Goal: Task Accomplishment & Management: Complete application form

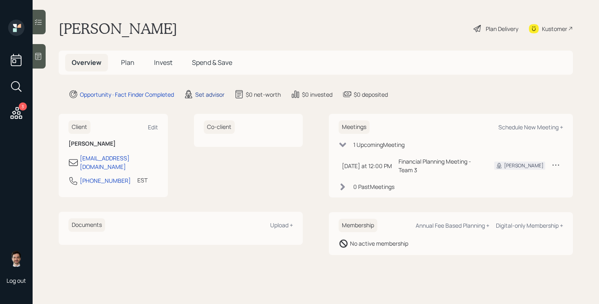
click at [210, 96] on div "Set advisor" at bounding box center [209, 94] width 29 height 9
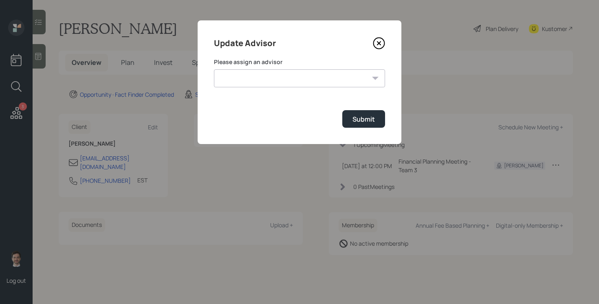
click at [255, 69] on select "[PERSON_NAME] [PERSON_NAME] [PERSON_NAME] [PERSON_NAME] End [PERSON_NAME] [PERS…" at bounding box center [299, 78] width 171 height 18
select select "ef6b64e1-8f62-4a74-b865-a7df4b35b836"
click at [214, 69] on select "[PERSON_NAME] [PERSON_NAME] [PERSON_NAME] [PERSON_NAME] End [PERSON_NAME] [PERS…" at bounding box center [299, 78] width 171 height 18
click at [354, 119] on div "Submit" at bounding box center [364, 119] width 22 height 9
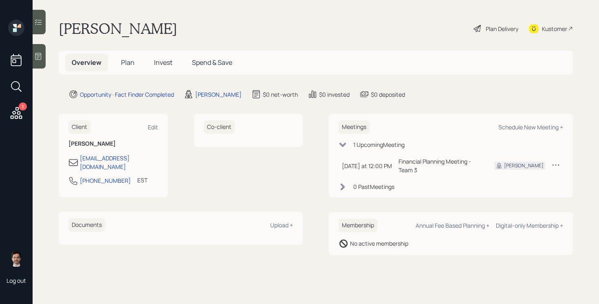
click at [127, 64] on span "Plan" at bounding box center [127, 62] width 13 height 9
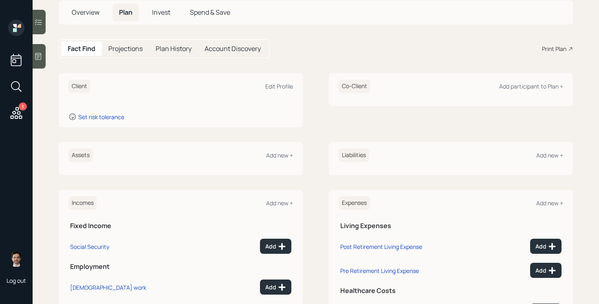
scroll to position [57, 0]
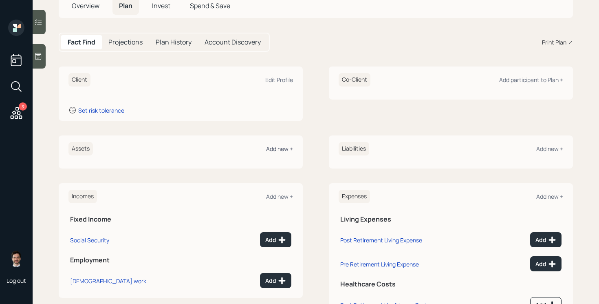
click at [280, 147] on div "Add new +" at bounding box center [279, 149] width 27 height 8
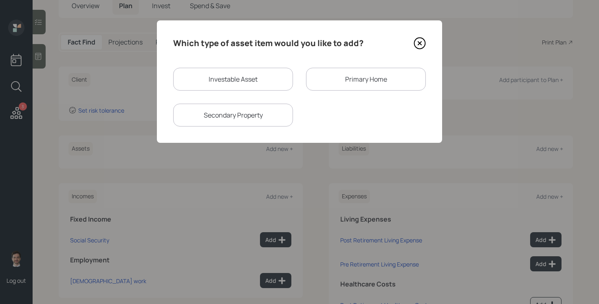
click at [265, 87] on div "Investable Asset" at bounding box center [233, 79] width 120 height 23
select select "taxable"
select select "balanced"
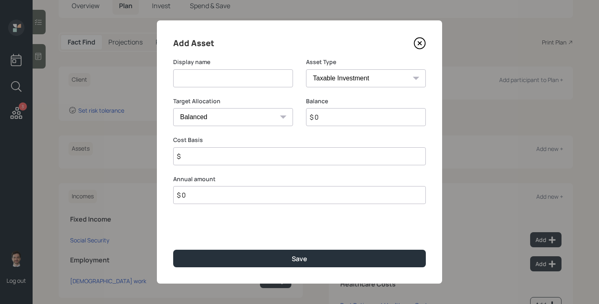
click at [250, 77] on input at bounding box center [233, 78] width 120 height 18
type input "Fidelity 401k"
select select "company_sponsored"
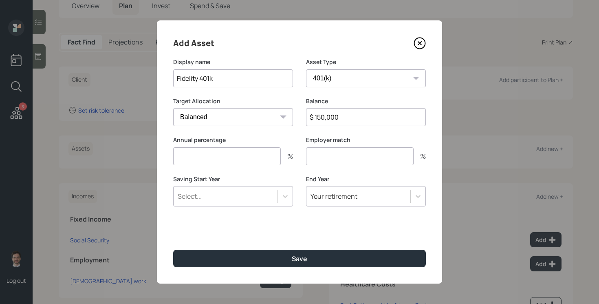
type input "$ 150,000"
type input "6"
type input "3"
type input "a"
click at [173, 250] on button "Save" at bounding box center [299, 259] width 253 height 18
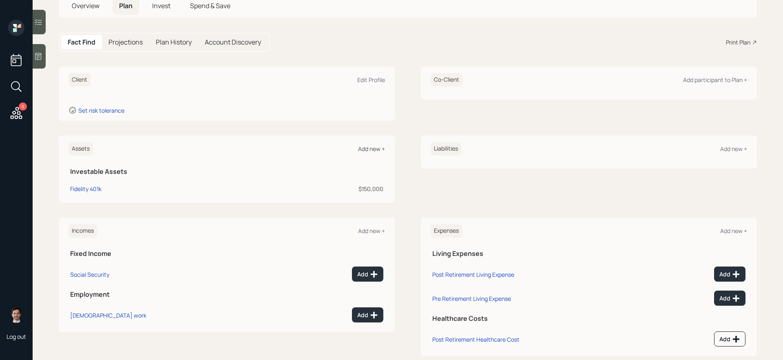
click at [373, 151] on div "Add new +" at bounding box center [371, 149] width 27 height 8
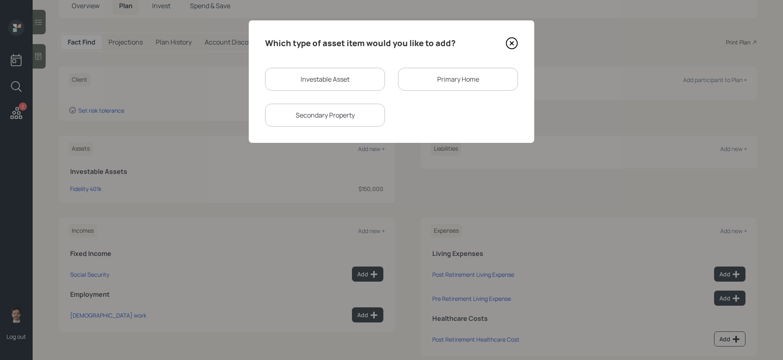
click at [340, 88] on div "Investable Asset" at bounding box center [325, 79] width 120 height 23
select select "taxable"
select select "balanced"
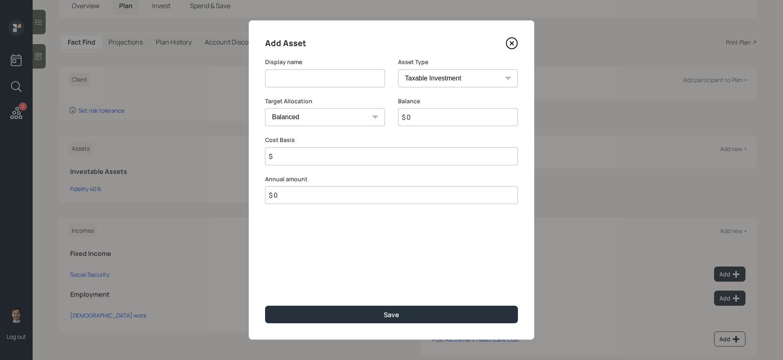
click at [330, 87] on div "Display name" at bounding box center [325, 77] width 120 height 39
click at [330, 84] on input at bounding box center [325, 78] width 120 height 18
type input "Savings"
type input "$ 68,000"
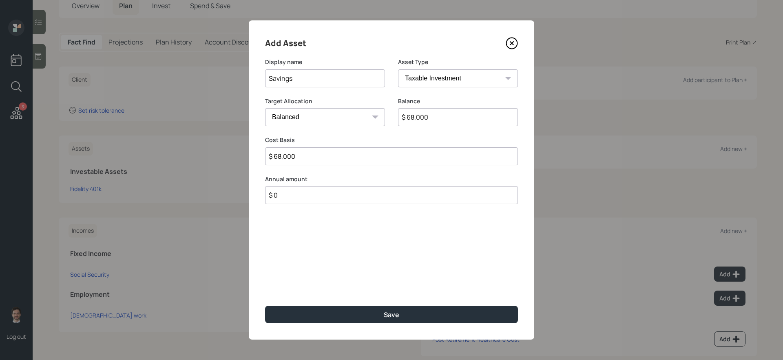
click at [265, 303] on button "Save" at bounding box center [391, 314] width 253 height 18
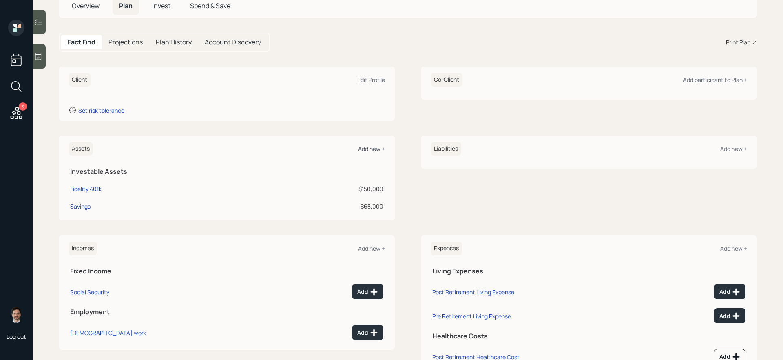
click at [366, 151] on div "Add new +" at bounding box center [371, 149] width 27 height 8
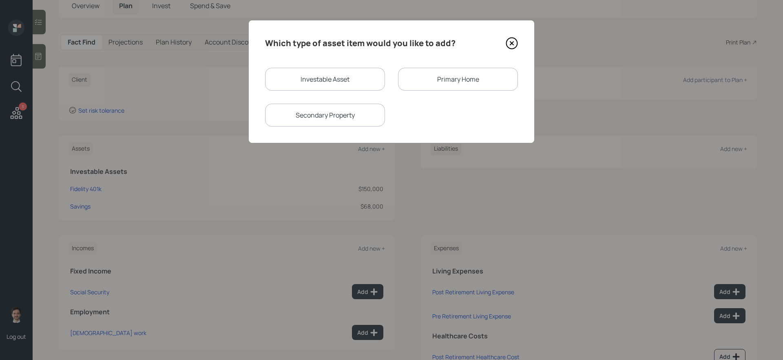
click at [516, 42] on icon at bounding box center [512, 43] width 12 height 12
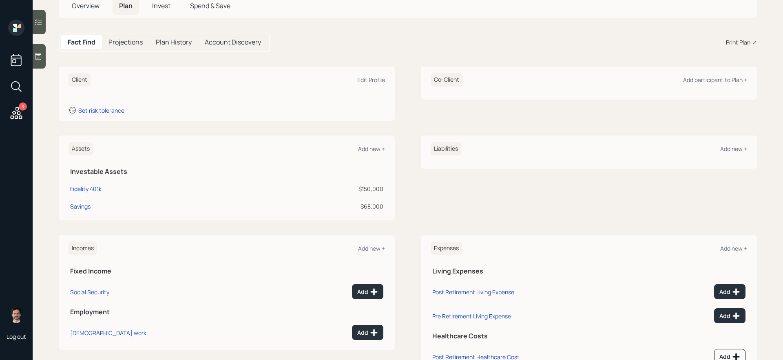
scroll to position [90, 0]
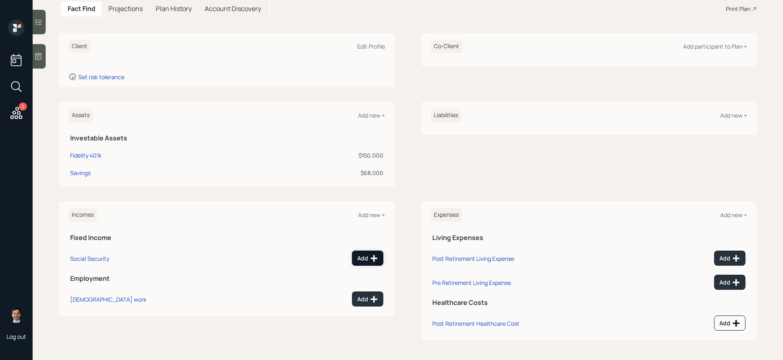
click at [367, 258] on div "Add" at bounding box center [367, 258] width 21 height 8
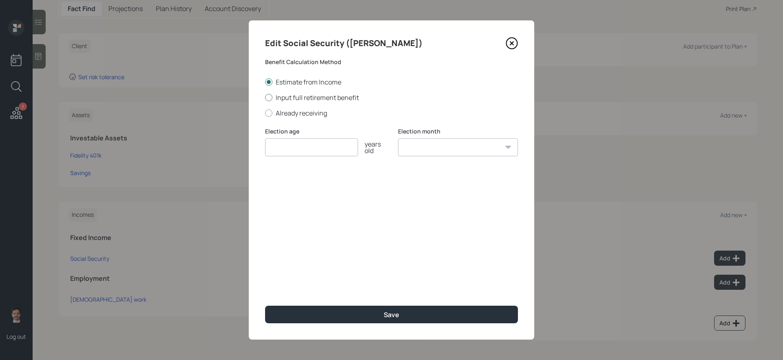
click at [319, 100] on label "Input full retirement benefit" at bounding box center [391, 97] width 253 height 9
click at [265, 97] on input "Input full retirement benefit" at bounding box center [265, 97] width 0 height 0
radio input "true"
click at [307, 144] on input "number" at bounding box center [311, 147] width 93 height 18
type input "67"
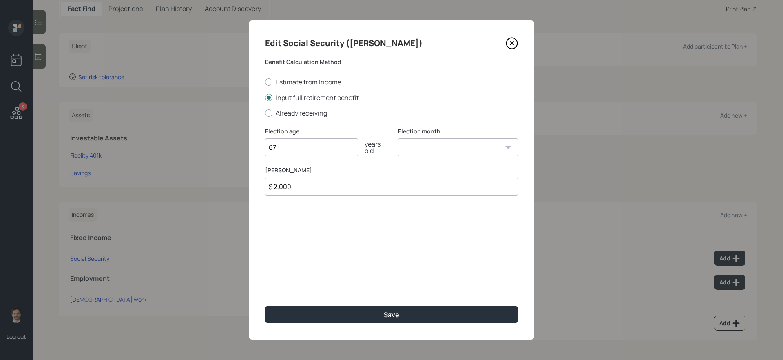
type input "$ 2,000"
click at [265, 303] on button "Save" at bounding box center [391, 314] width 253 height 18
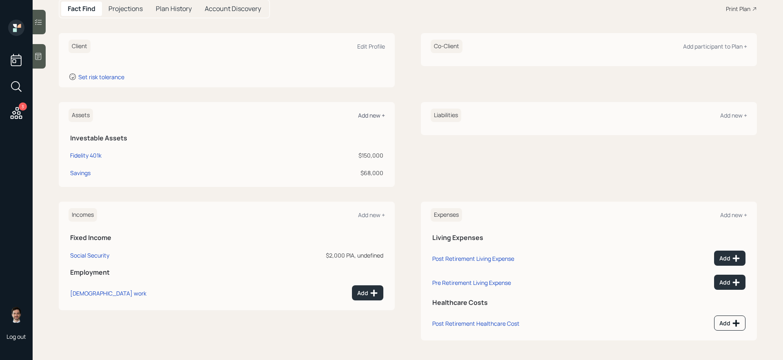
click at [372, 117] on div "Add new +" at bounding box center [371, 115] width 27 height 8
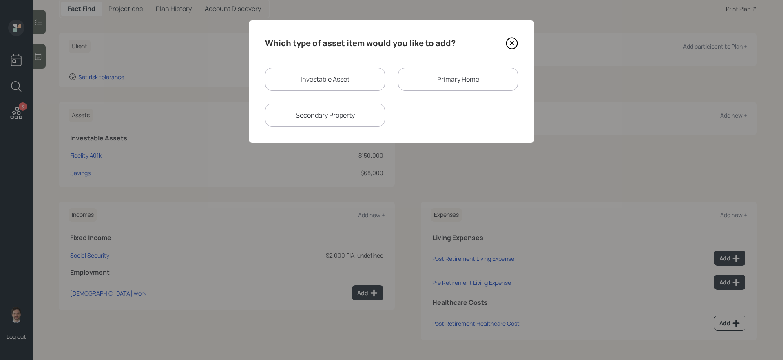
click at [421, 84] on div "Primary Home" at bounding box center [458, 79] width 120 height 23
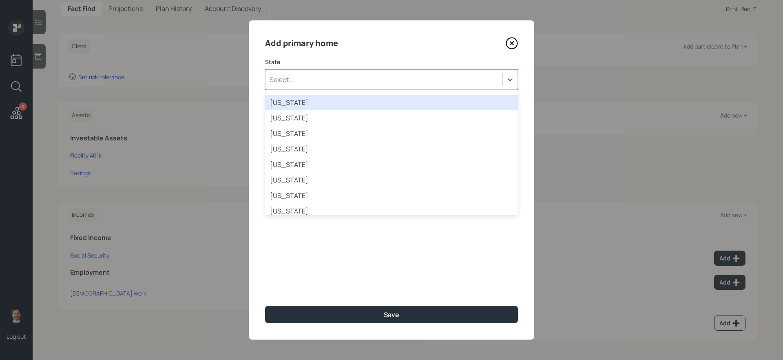
click at [316, 76] on div "Select..." at bounding box center [383, 80] width 237 height 14
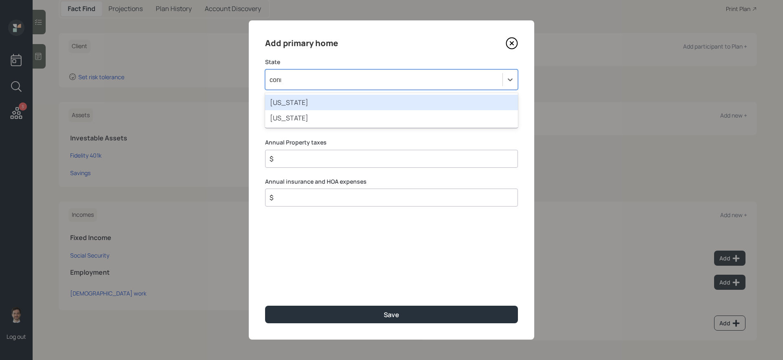
type input "conne"
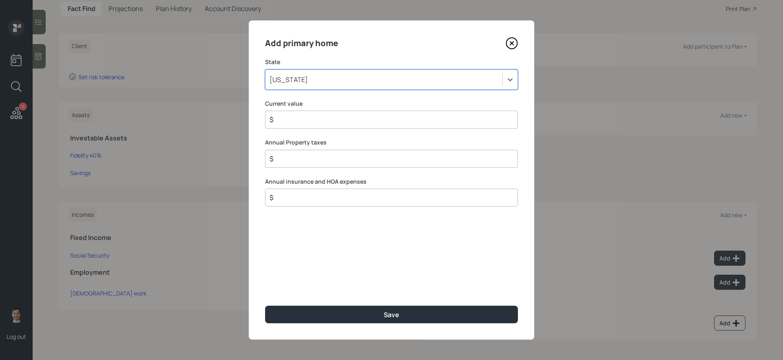
click at [360, 119] on input "$" at bounding box center [388, 120] width 239 height 10
type input "$ 300,000"
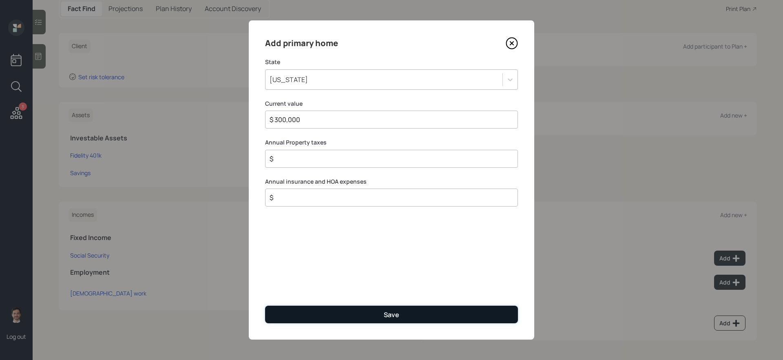
click at [347, 303] on button "Save" at bounding box center [391, 314] width 253 height 18
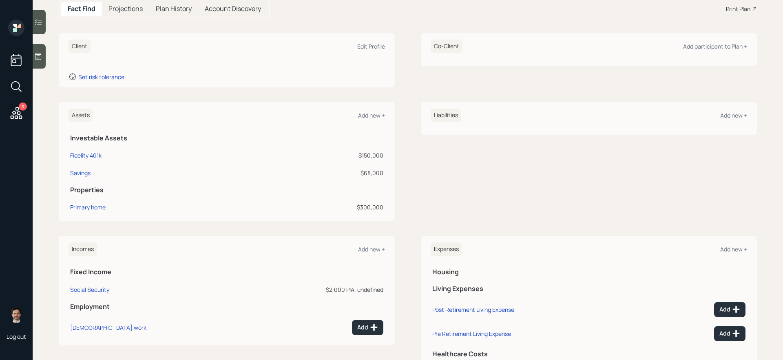
click at [521, 195] on div "Liabilities Add new +" at bounding box center [589, 161] width 336 height 119
click at [599, 117] on div "Add new +" at bounding box center [733, 115] width 27 height 8
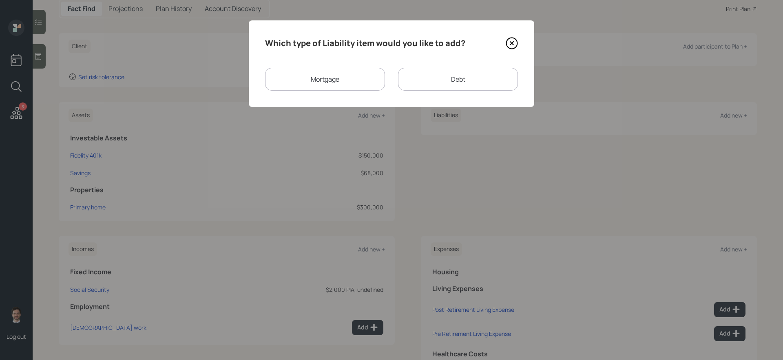
click at [364, 81] on div "Mortgage" at bounding box center [325, 79] width 120 height 23
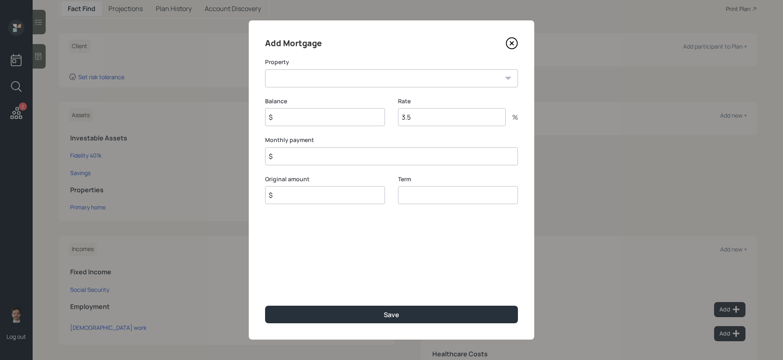
click at [334, 86] on select "CT Primary home" at bounding box center [391, 78] width 253 height 18
select select "951d6fc2-9618-490a-b5f7-c9951170109d"
click at [265, 69] on select "CT Primary home" at bounding box center [391, 78] width 253 height 18
click at [311, 114] on input "$" at bounding box center [325, 117] width 120 height 18
type input "$ 60,000"
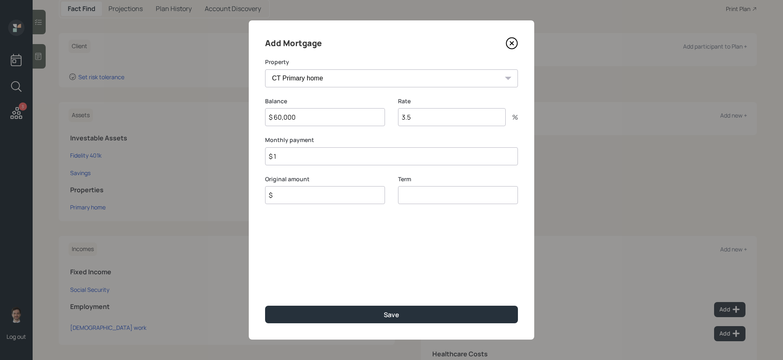
type input "$ 1"
type input "$ 60,000"
type input "30"
click at [265, 303] on button "Save" at bounding box center [391, 314] width 253 height 18
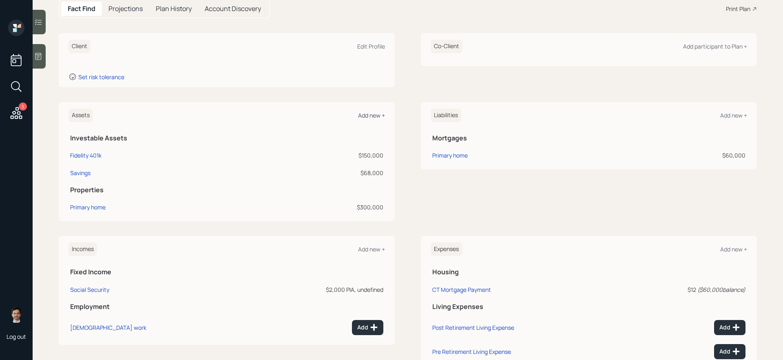
click at [373, 115] on div "Add new +" at bounding box center [371, 115] width 27 height 8
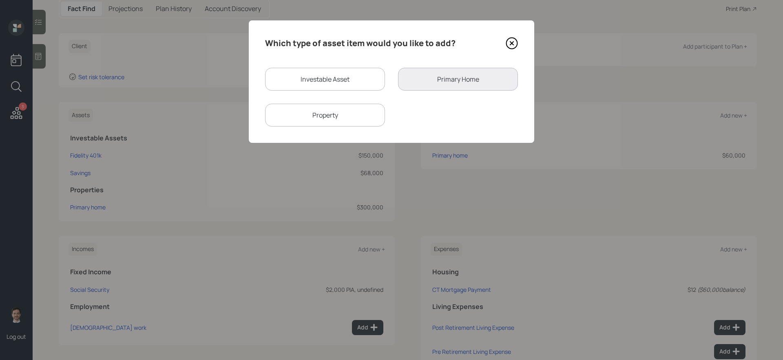
click at [362, 114] on div "Property" at bounding box center [325, 115] width 120 height 23
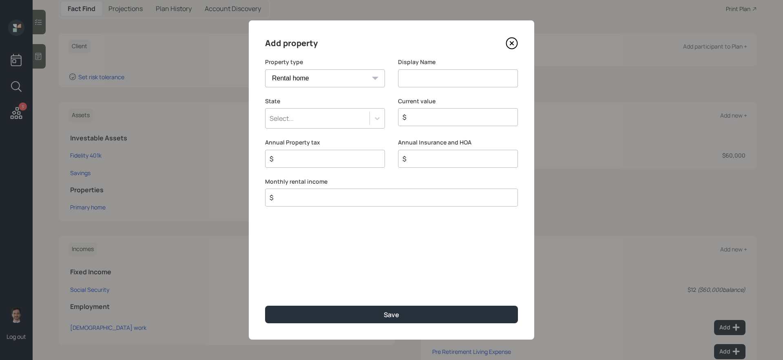
click at [373, 82] on select "Vacation home Rental home" at bounding box center [325, 78] width 120 height 18
select select "vacation_property"
click at [265, 69] on select "Vacation home Rental home" at bounding box center [325, 78] width 120 height 18
click at [433, 76] on input at bounding box center [458, 78] width 120 height 18
type input "Second Property"
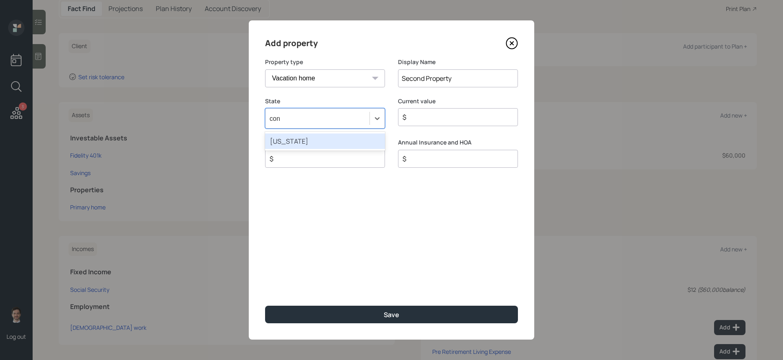
type input "conn"
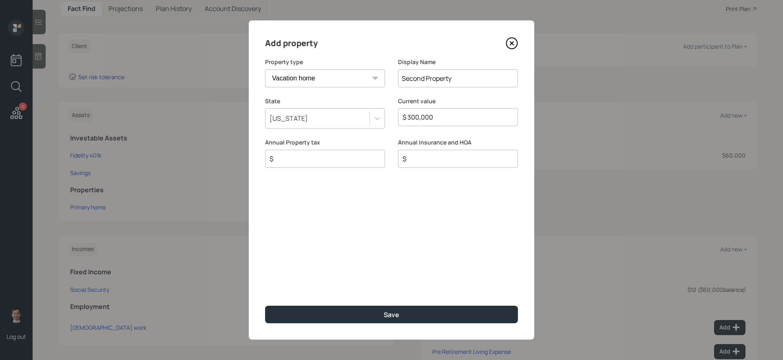
type input "$ 300,000"
click at [265, 303] on button "Save" at bounding box center [391, 314] width 253 height 18
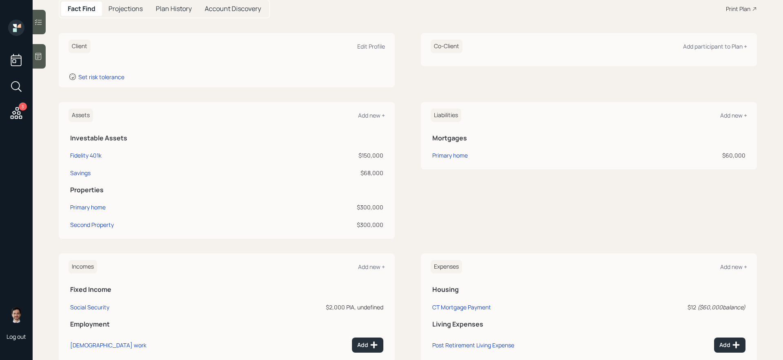
click at [401, 192] on div "Assets Add new + Investable Assets Fidelity 401k $150,000 Savings $68,000 Prope…" at bounding box center [408, 170] width 698 height 137
click at [407, 159] on div "Assets Add new + Investable Assets Fidelity 401k $150,000 Savings $68,000 Prope…" at bounding box center [408, 170] width 698 height 137
click at [405, 163] on div "Assets Add new + Investable Assets Fidelity 401k $150,000 Savings $68,000 Prope…" at bounding box center [408, 170] width 698 height 137
click at [398, 278] on div "Incomes Add new + Fixed Income Social Security $2,000 PIA, undefined Employment…" at bounding box center [408, 339] width 698 height 173
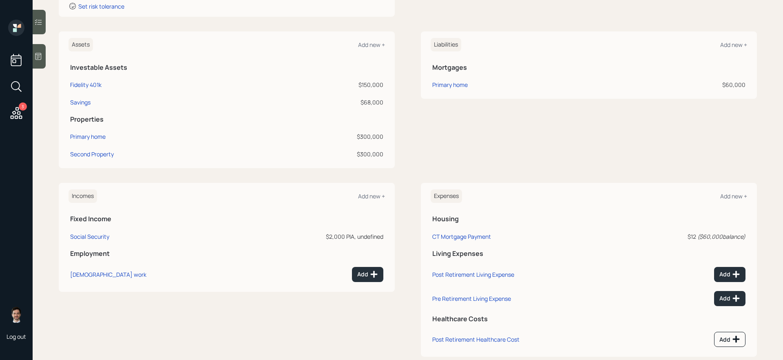
scroll to position [177, 0]
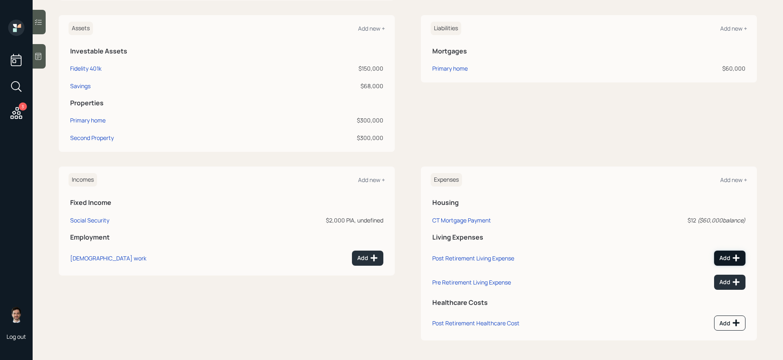
click at [599, 257] on div "Add" at bounding box center [729, 258] width 21 height 8
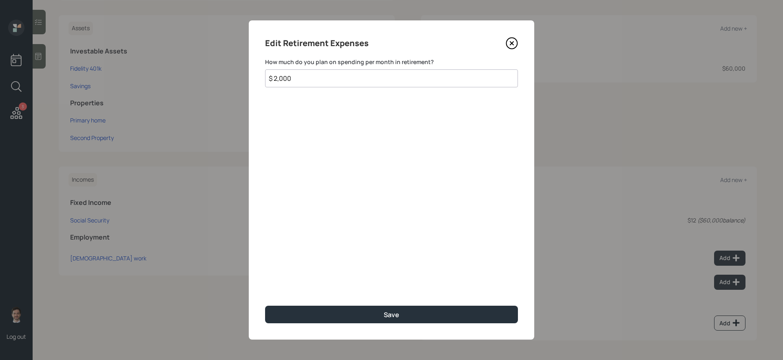
type input "$ 2,000"
click at [265, 303] on button "Save" at bounding box center [391, 314] width 253 height 18
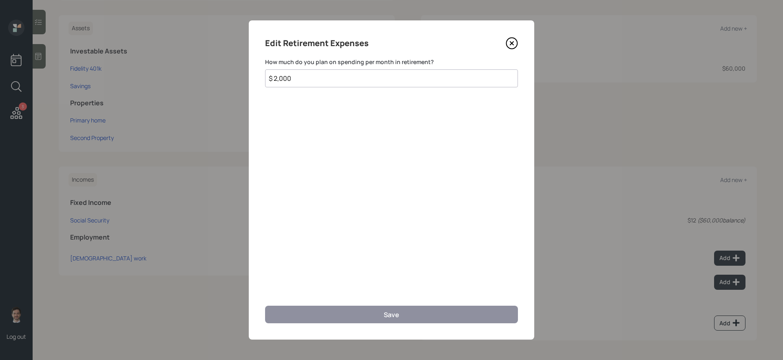
scroll to position [171, 0]
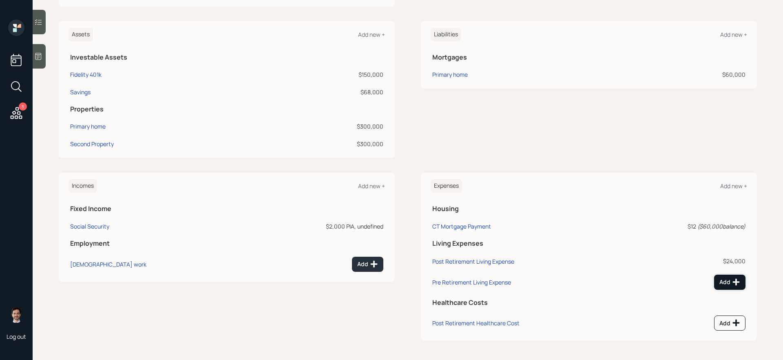
click at [599, 279] on div "Add" at bounding box center [729, 282] width 21 height 8
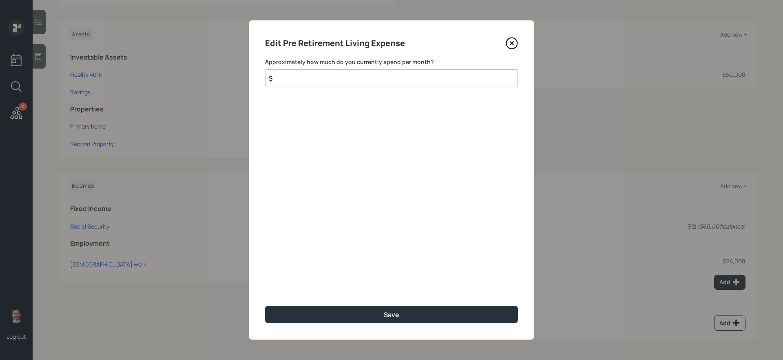
click at [463, 83] on input "$" at bounding box center [391, 78] width 253 height 18
type input "$ 2,000"
click at [265, 303] on button "Save" at bounding box center [391, 314] width 253 height 18
